Goal: Task Accomplishment & Management: Use online tool/utility

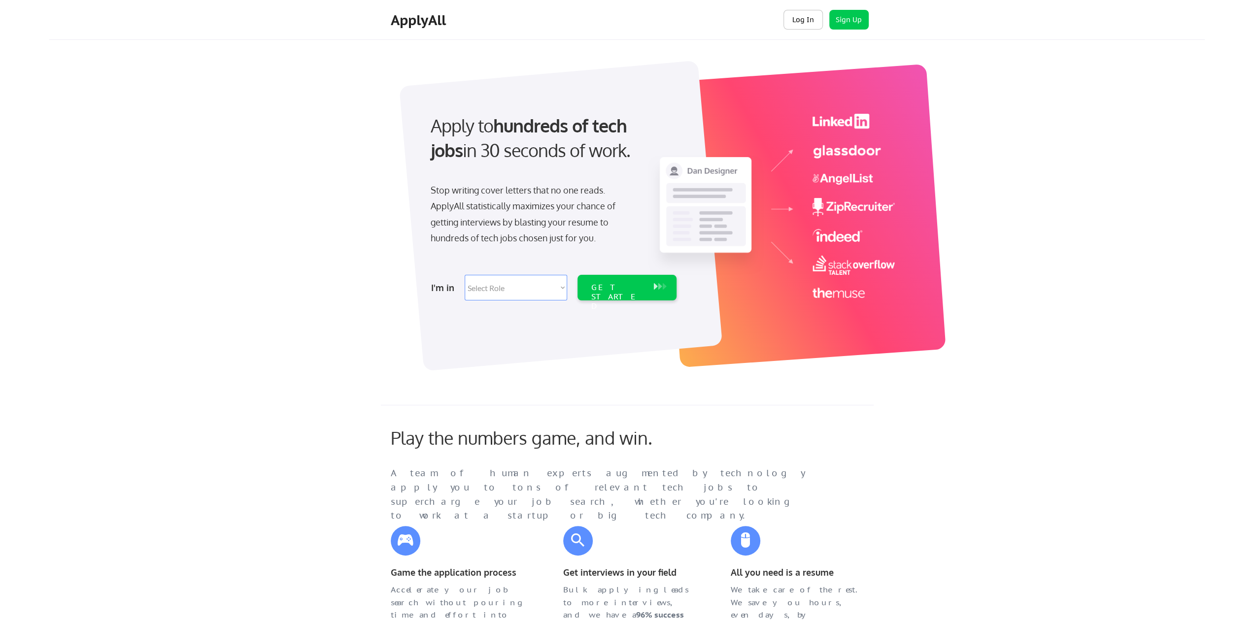
click at [811, 21] on button "Log In" at bounding box center [802, 20] width 39 height 20
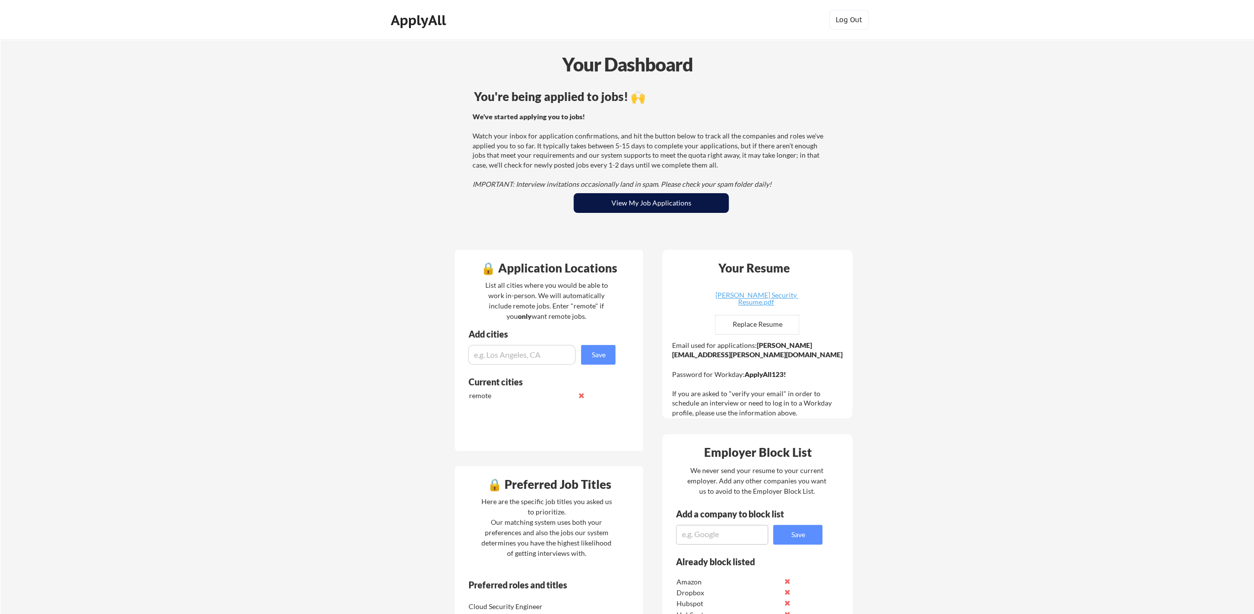
click at [638, 198] on button "View My Job Applications" at bounding box center [650, 203] width 155 height 20
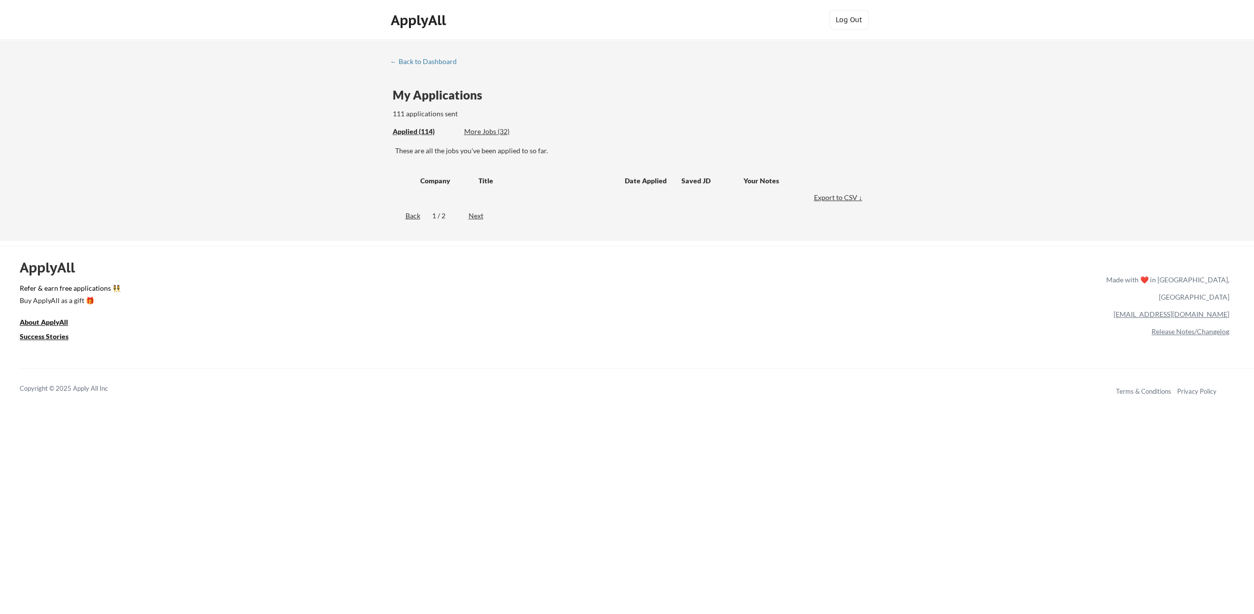
click at [483, 131] on div "More Jobs (32)" at bounding box center [500, 132] width 72 height 10
